Goal: Find specific page/section: Find specific page/section

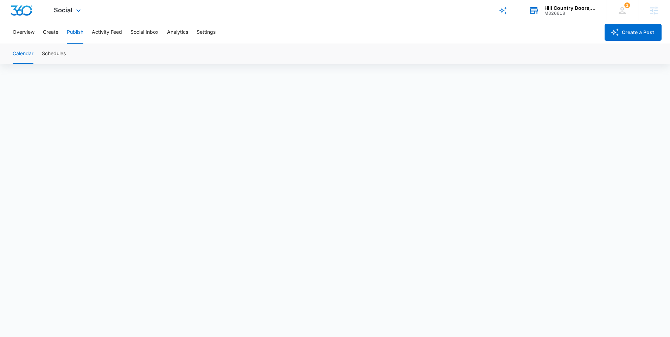
click at [563, 10] on div "Hill Country Doors, LLC" at bounding box center [569, 8] width 51 height 6
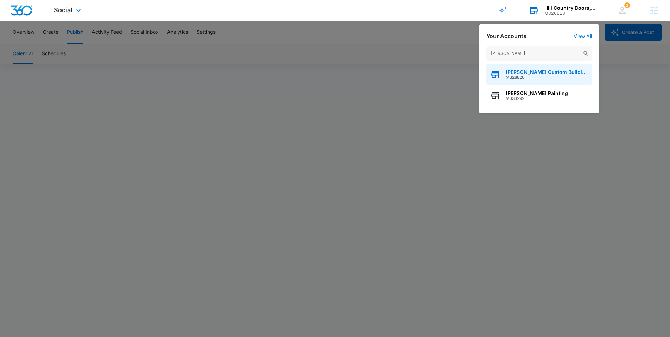
type input "[PERSON_NAME]"
click at [534, 77] on span "M328826" at bounding box center [546, 77] width 83 height 5
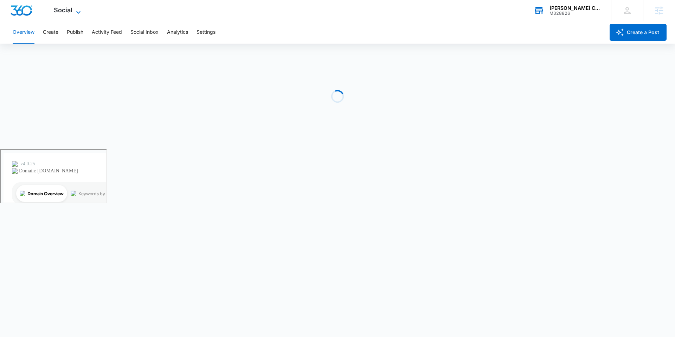
click at [77, 11] on icon at bounding box center [78, 12] width 4 height 2
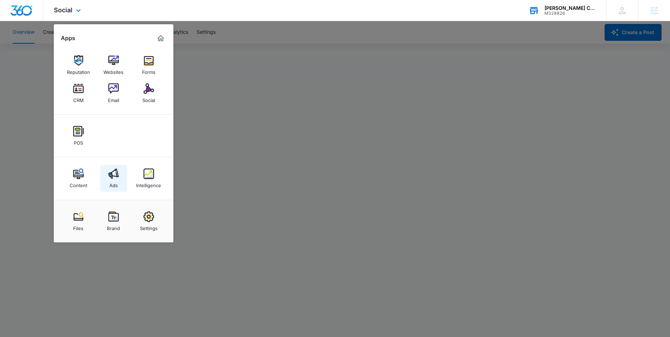
click at [112, 176] on img at bounding box center [113, 173] width 11 height 11
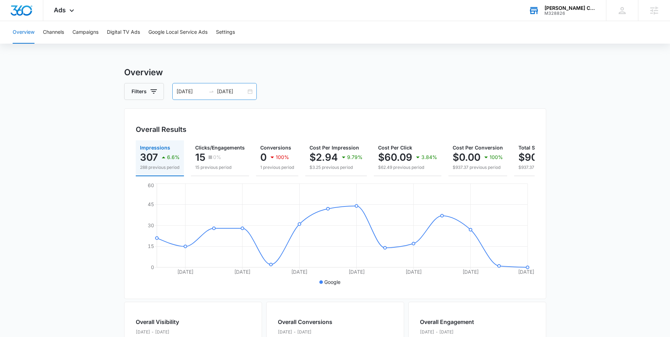
click at [252, 94] on div "[DATE] [DATE]" at bounding box center [214, 91] width 84 height 17
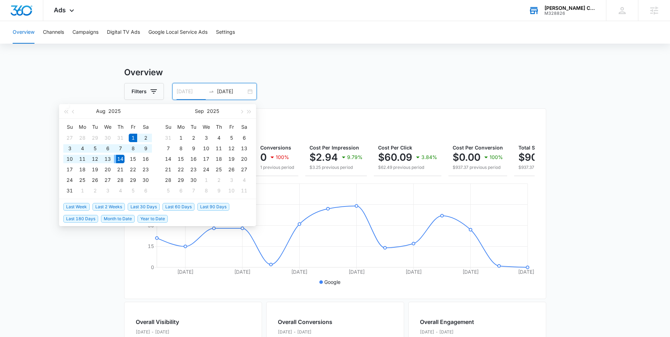
type input "[DATE]"
click at [262, 101] on div "Overview Filters [DATE] [DATE] Overall Results Impressions 307 6.6% 288 previou…" at bounding box center [335, 318] width 422 height 505
